Goal: Find specific fact: Find specific fact

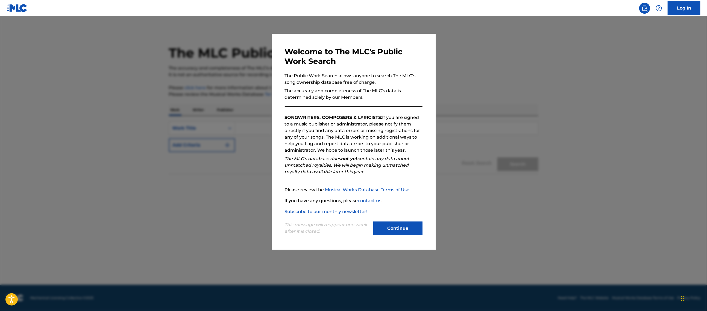
click at [394, 224] on button "Continue" at bounding box center [397, 229] width 49 height 14
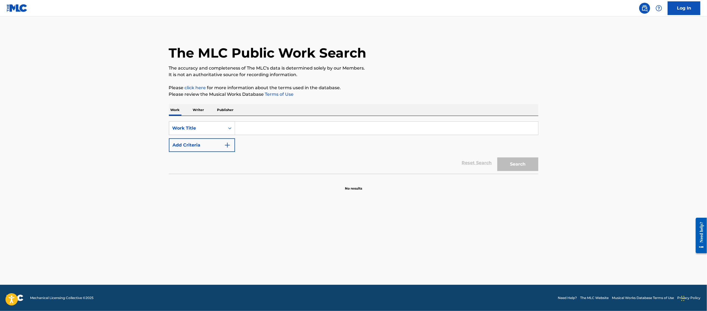
click at [304, 129] on input "Search Form" at bounding box center [386, 128] width 303 height 13
paste input "[DATE] Night Cypher"
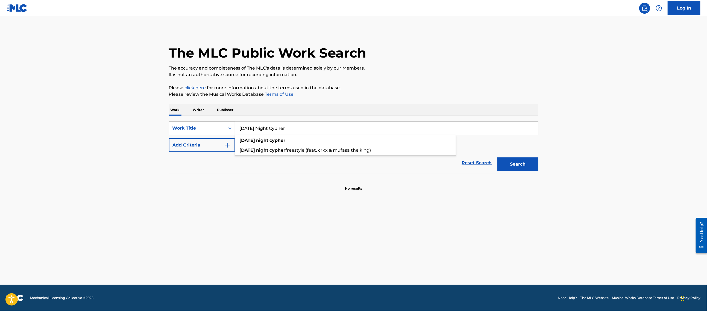
type input "[DATE] Night Cypher"
click at [522, 163] on button "Search" at bounding box center [517, 165] width 41 height 14
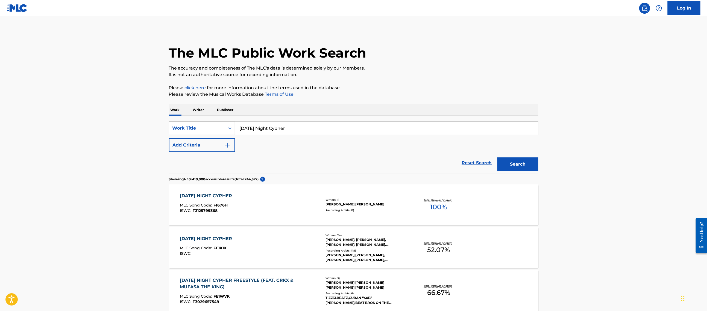
click at [282, 213] on div "[DATE] NIGHT CYPHER MLC Song Code : FI676H ISWC : T3125799368" at bounding box center [250, 205] width 140 height 25
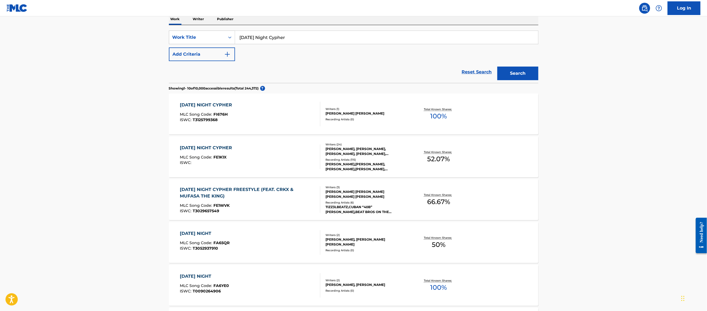
scroll to position [91, 0]
click at [304, 157] on div "[DATE] NIGHT CYPHER MLC Song Code : FE1K1X ISWC :" at bounding box center [250, 157] width 140 height 25
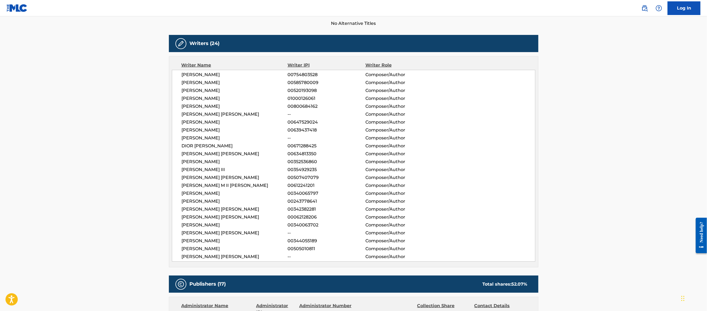
scroll to position [158, 0]
click at [198, 100] on span "[PERSON_NAME]" at bounding box center [235, 98] width 106 height 7
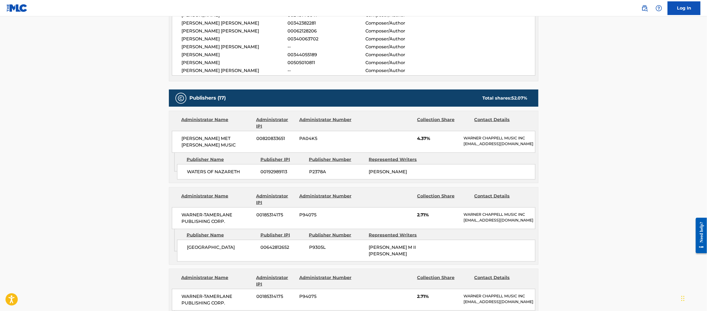
scroll to position [0, 0]
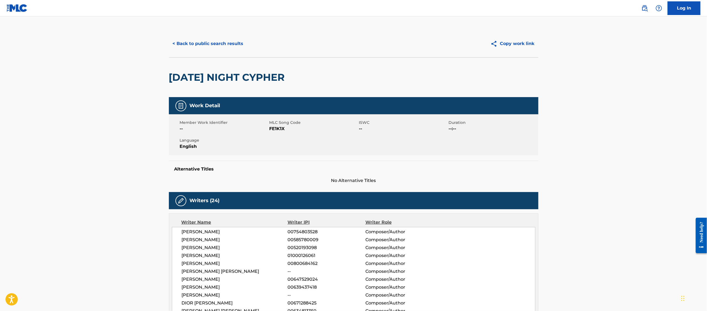
click at [522, 43] on button "Copy work link" at bounding box center [513, 44] width 52 height 14
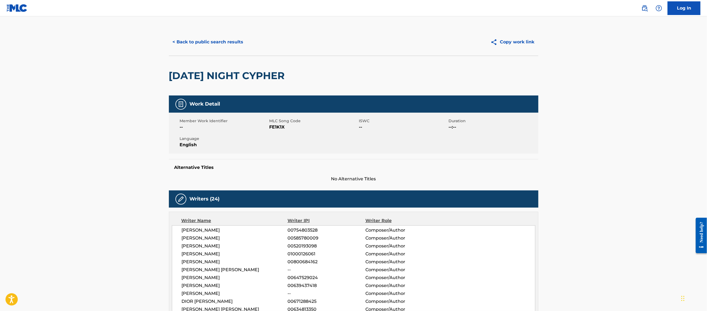
drag, startPoint x: 249, startPoint y: 122, endPoint x: 262, endPoint y: 125, distance: 13.5
click at [249, 122] on span "Member Work Identifier" at bounding box center [224, 121] width 88 height 6
click at [280, 128] on span "FE1K1X" at bounding box center [313, 127] width 88 height 7
copy span "FE1K1X"
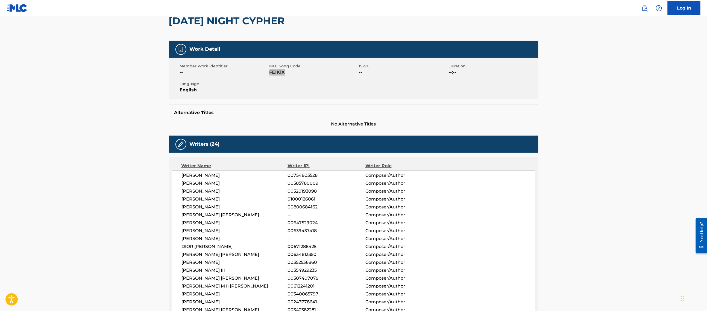
scroll to position [0, 0]
